Goal: Ask a question

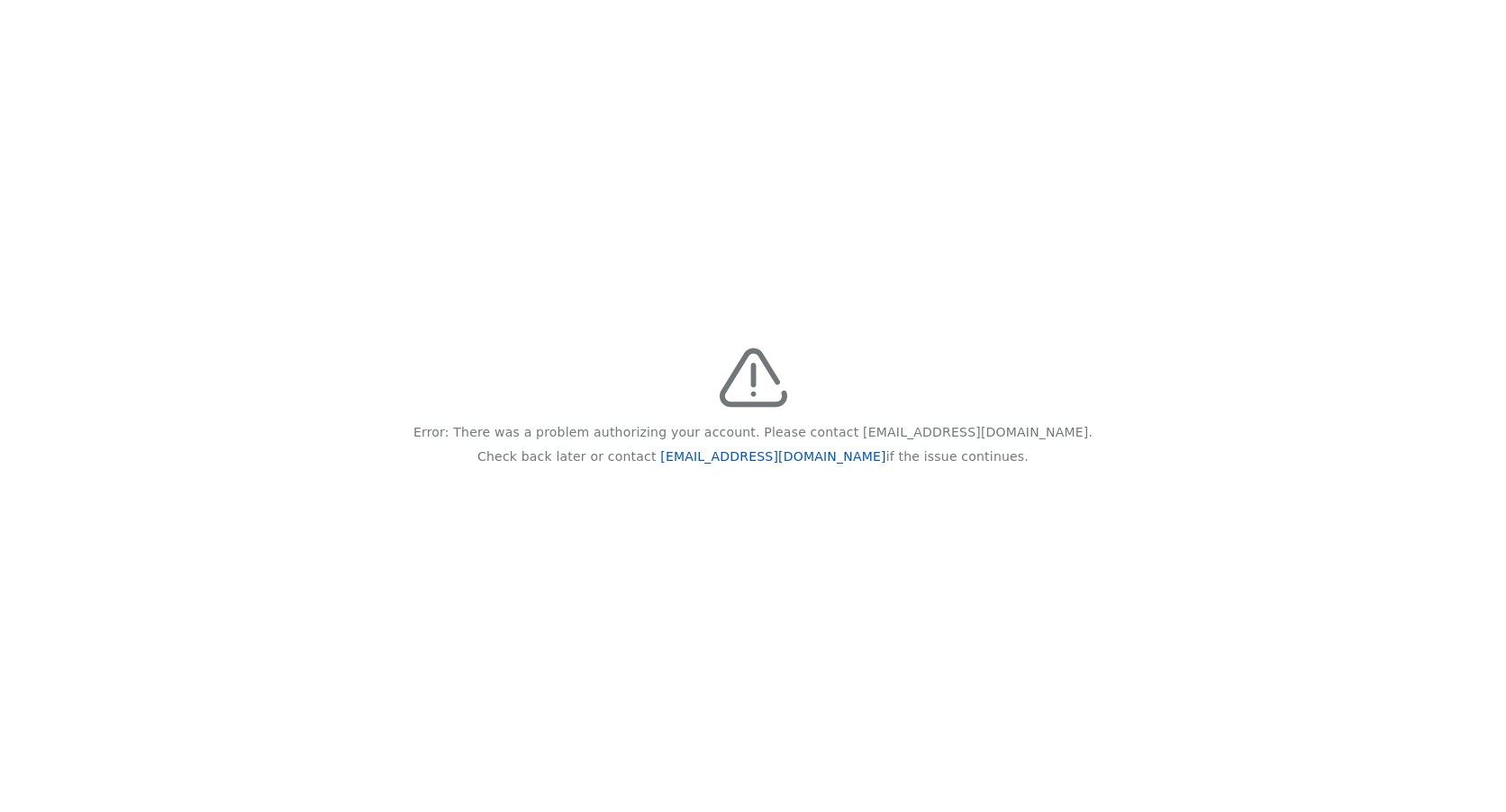
click at [777, 455] on link "[EMAIL_ADDRESS][DOMAIN_NAME]" at bounding box center [772, 457] width 225 height 15
drag, startPoint x: 836, startPoint y: 453, endPoint x: 696, endPoint y: 450, distance: 140.0
click at [696, 450] on p "Check back later or contact feedback@recidiviz.org if the issue continues." at bounding box center [753, 457] width 552 height 24
drag, startPoint x: 696, startPoint y: 450, endPoint x: 741, endPoint y: 457, distance: 45.5
copy p "[EMAIL_ADDRESS][DOMAIN_NAME]"
